Goal: Transaction & Acquisition: Purchase product/service

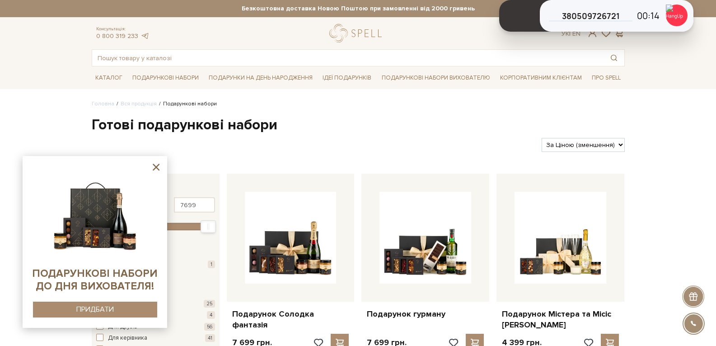
click at [157, 166] on icon at bounding box center [156, 167] width 7 height 7
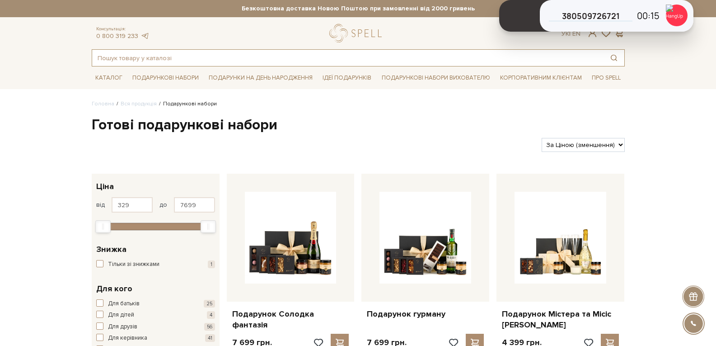
click at [153, 57] on input "text" at bounding box center [347, 58] width 511 height 16
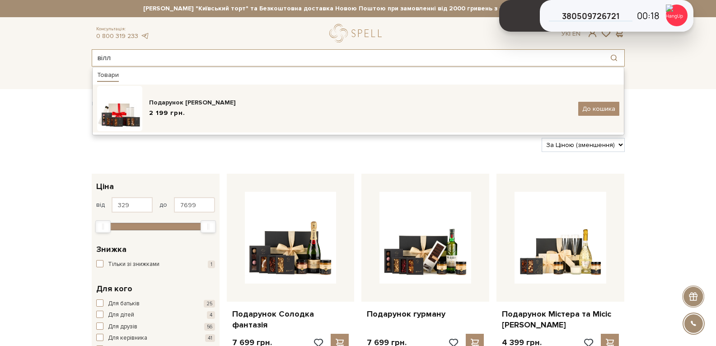
type input "вілл"
click at [175, 108] on span "2 199 грн." at bounding box center [167, 112] width 36 height 9
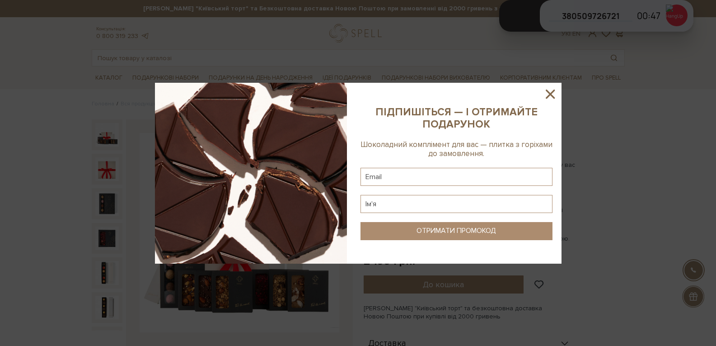
click at [555, 93] on icon at bounding box center [550, 93] width 15 height 15
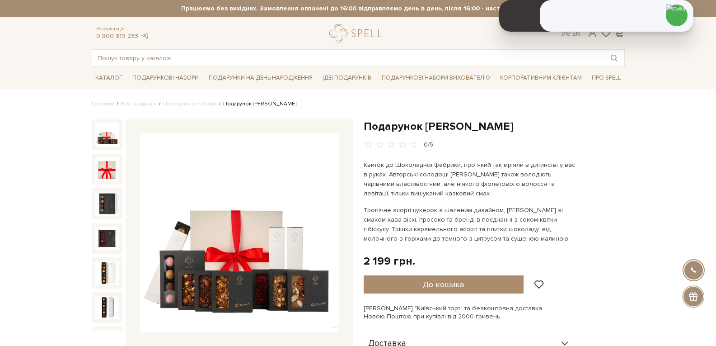
drag, startPoint x: 672, startPoint y: 100, endPoint x: 654, endPoint y: 110, distance: 20.8
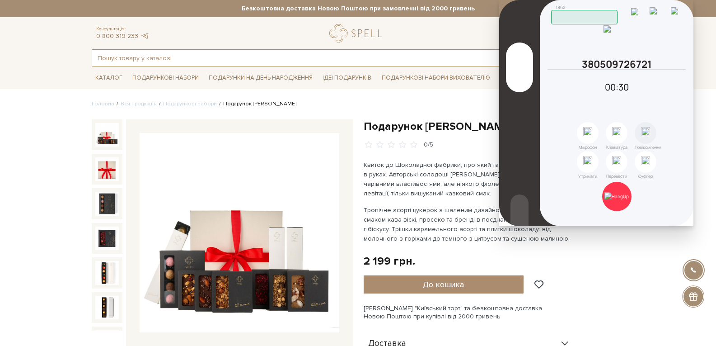
click at [200, 60] on input "text" at bounding box center [347, 58] width 511 height 16
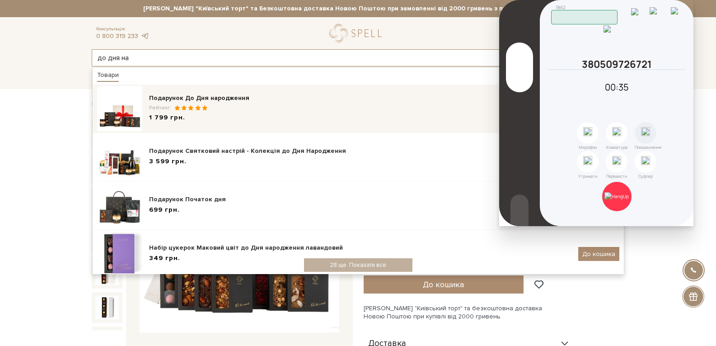
type input "до дня на"
click at [196, 121] on div "1 799 грн." at bounding box center [360, 117] width 422 height 9
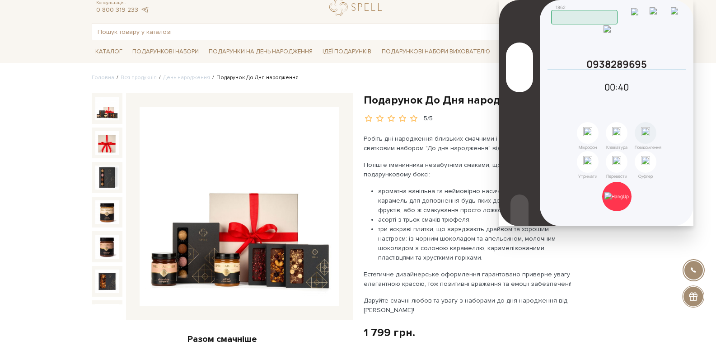
scroll to position [45, 0]
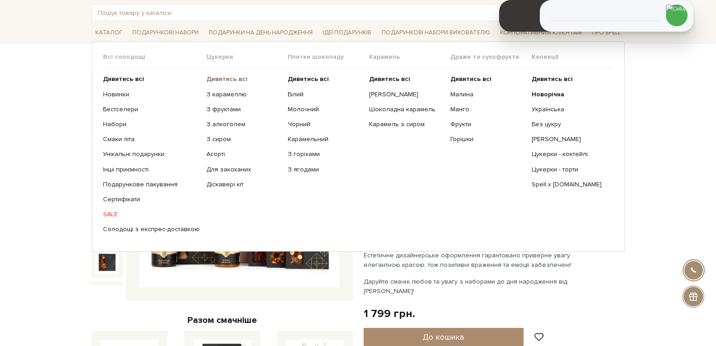
click at [215, 76] on b "Дивитись всі" at bounding box center [226, 79] width 41 height 8
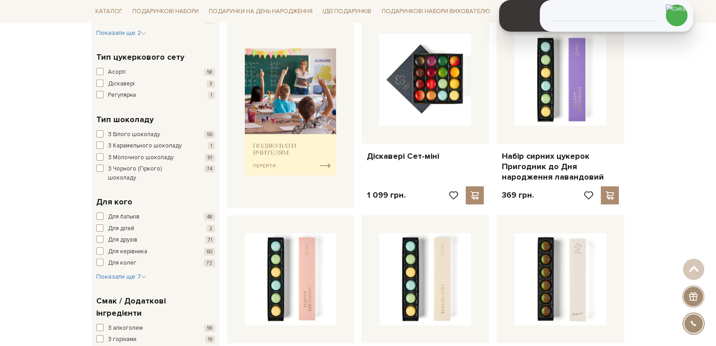
scroll to position [497, 0]
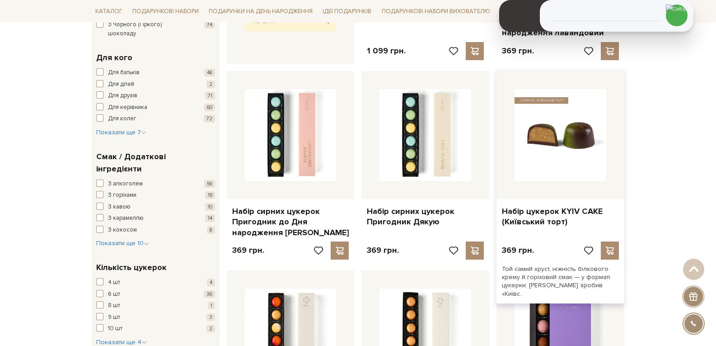
click at [533, 153] on img at bounding box center [561, 135] width 92 height 92
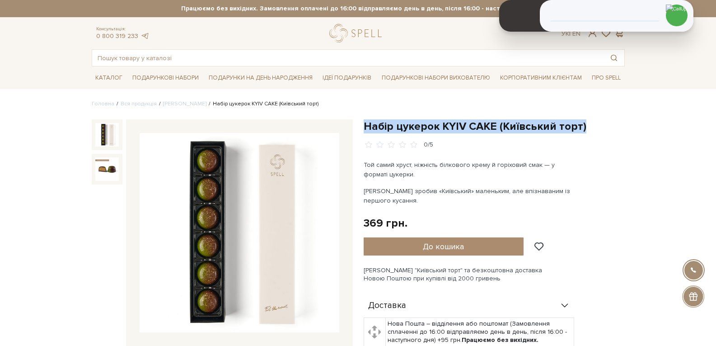
drag, startPoint x: 580, startPoint y: 125, endPoint x: 358, endPoint y: 124, distance: 221.4
click at [359, 125] on div "Набір цукерок KYIV CAKE (Київський торт) 0/5 Той самий хруст, ніжність білковог…" at bounding box center [494, 348] width 272 height 458
copy h1 "Набір цукерок KYIV CAKE (Київський торт)"
